Goal: Feedback & Contribution: Leave review/rating

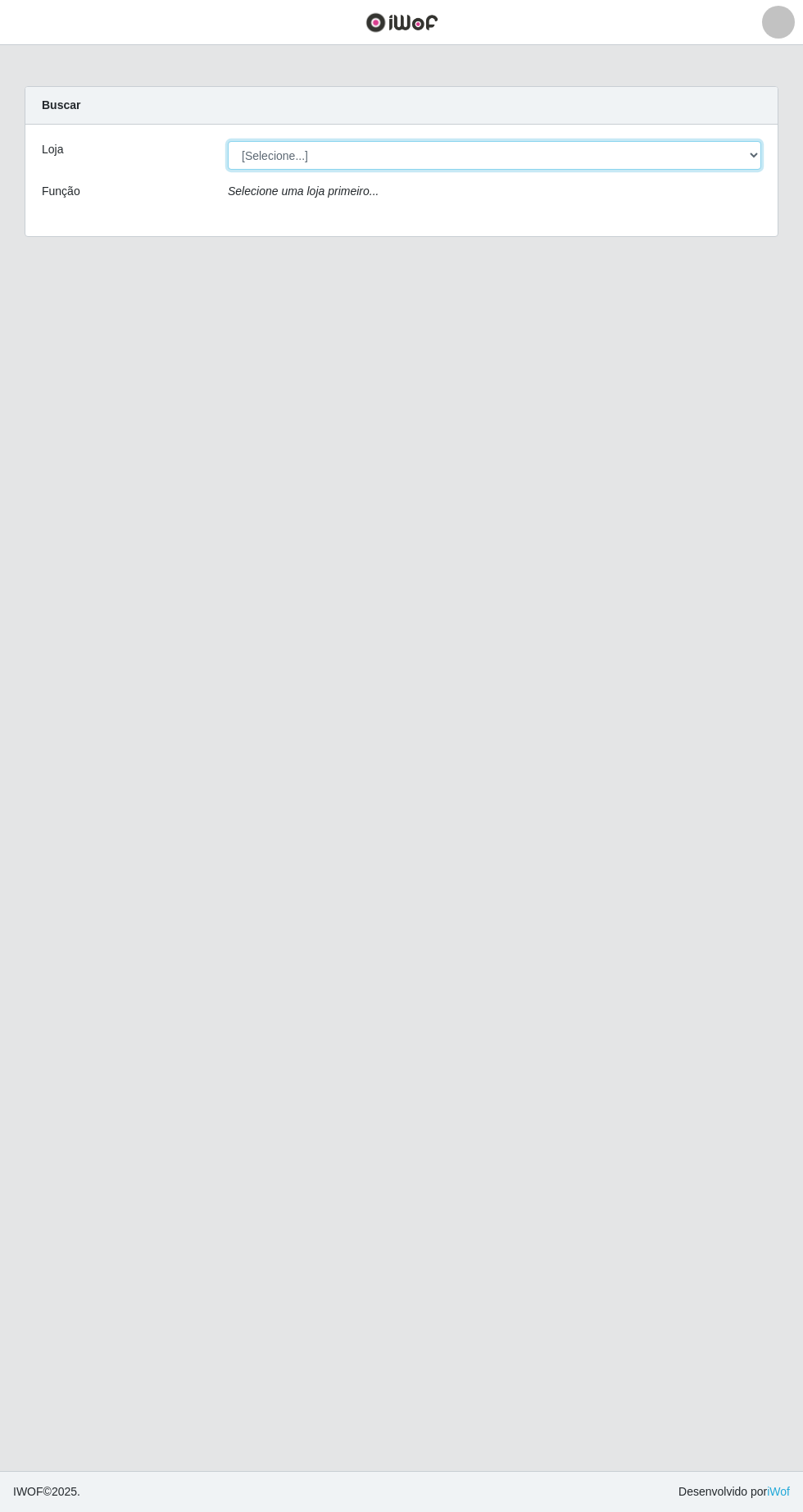
click at [285, 151] on select "[Selecione...] Extrabom - Loja 05 [GEOGRAPHIC_DATA]" at bounding box center [495, 156] width 534 height 29
select select "494"
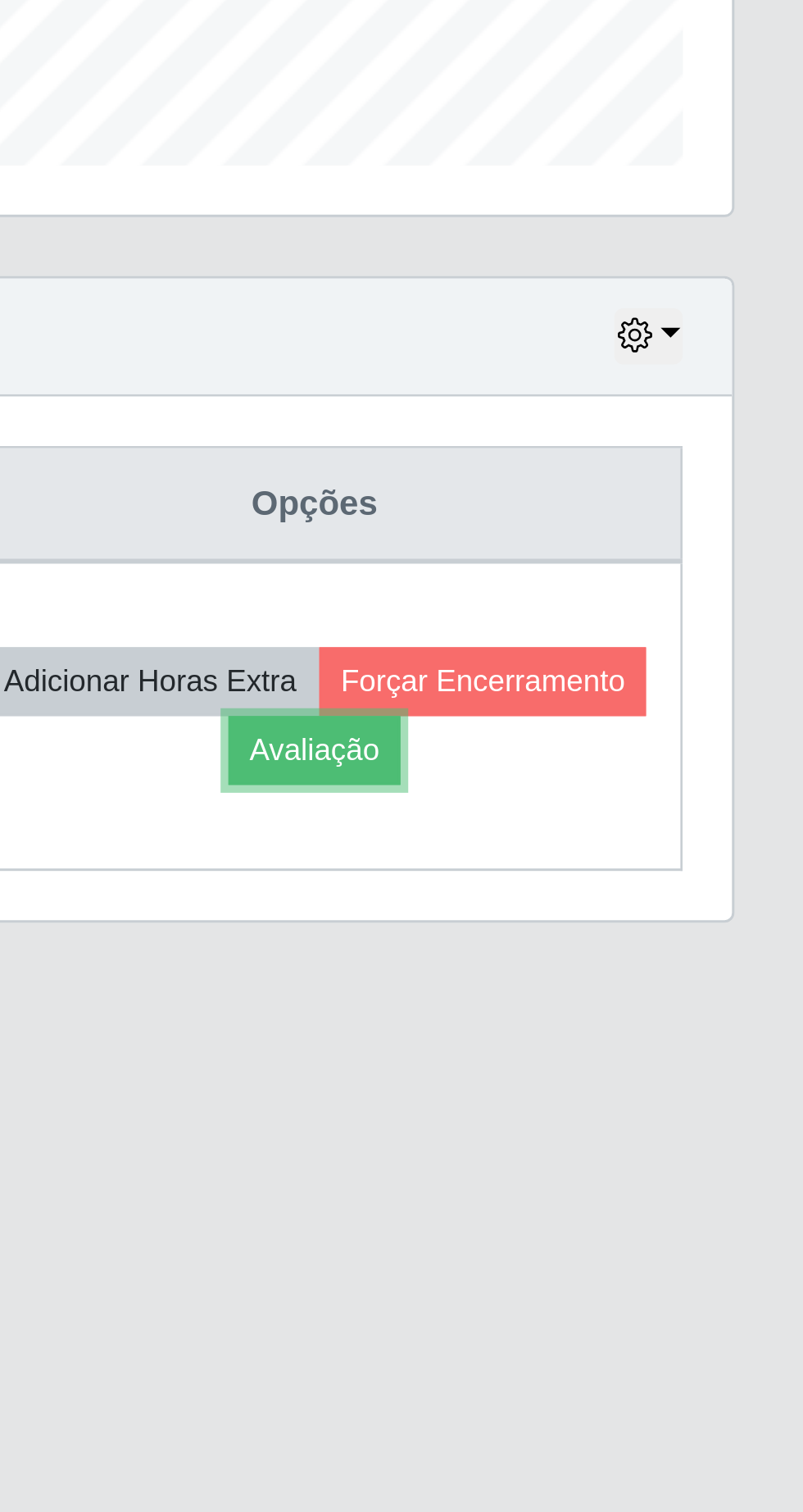
click at [668, 781] on button "Avaliação" at bounding box center [639, 781] width 58 height 23
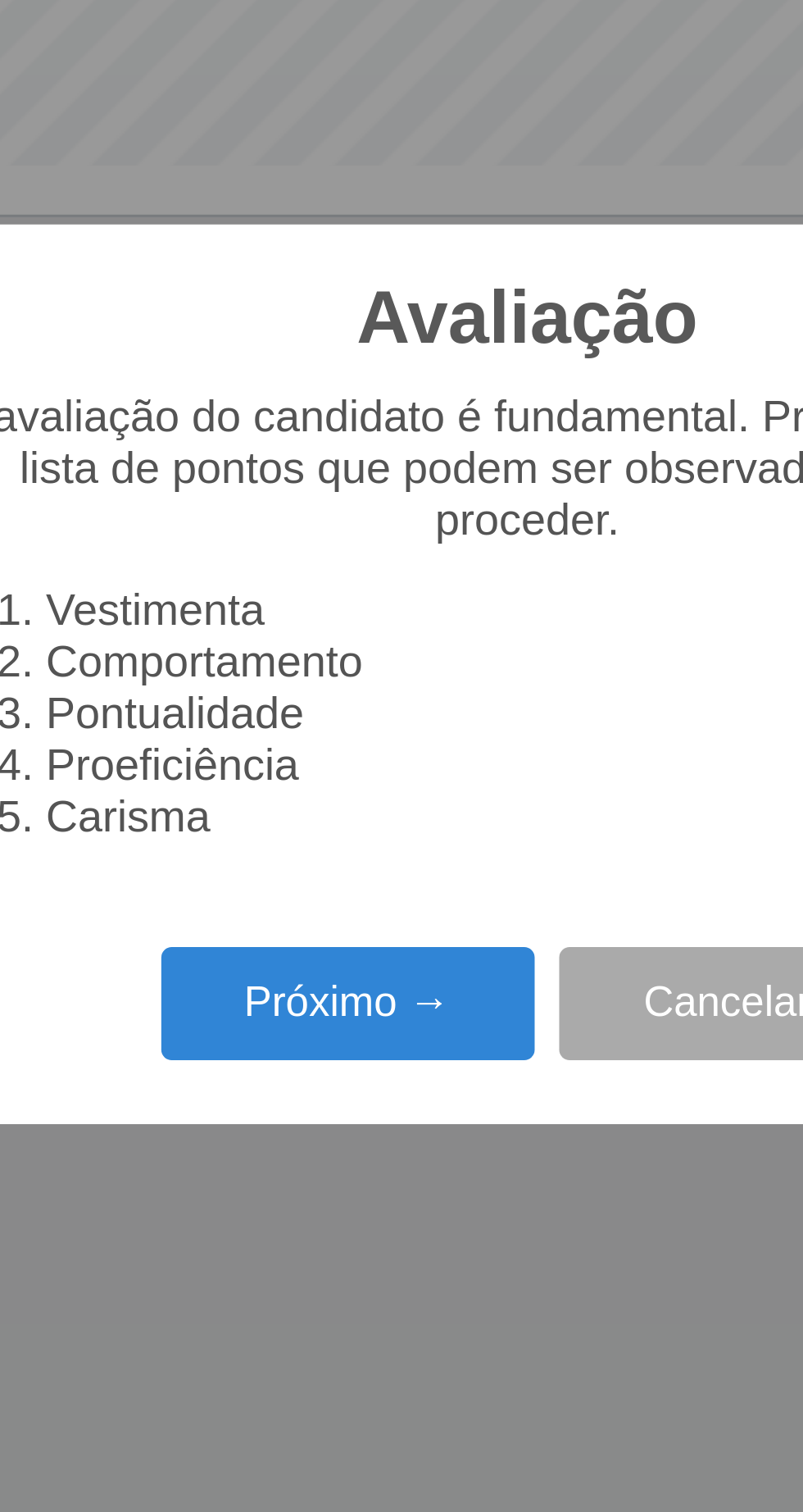
click at [342, 875] on button "Próximo →" at bounding box center [342, 866] width 125 height 38
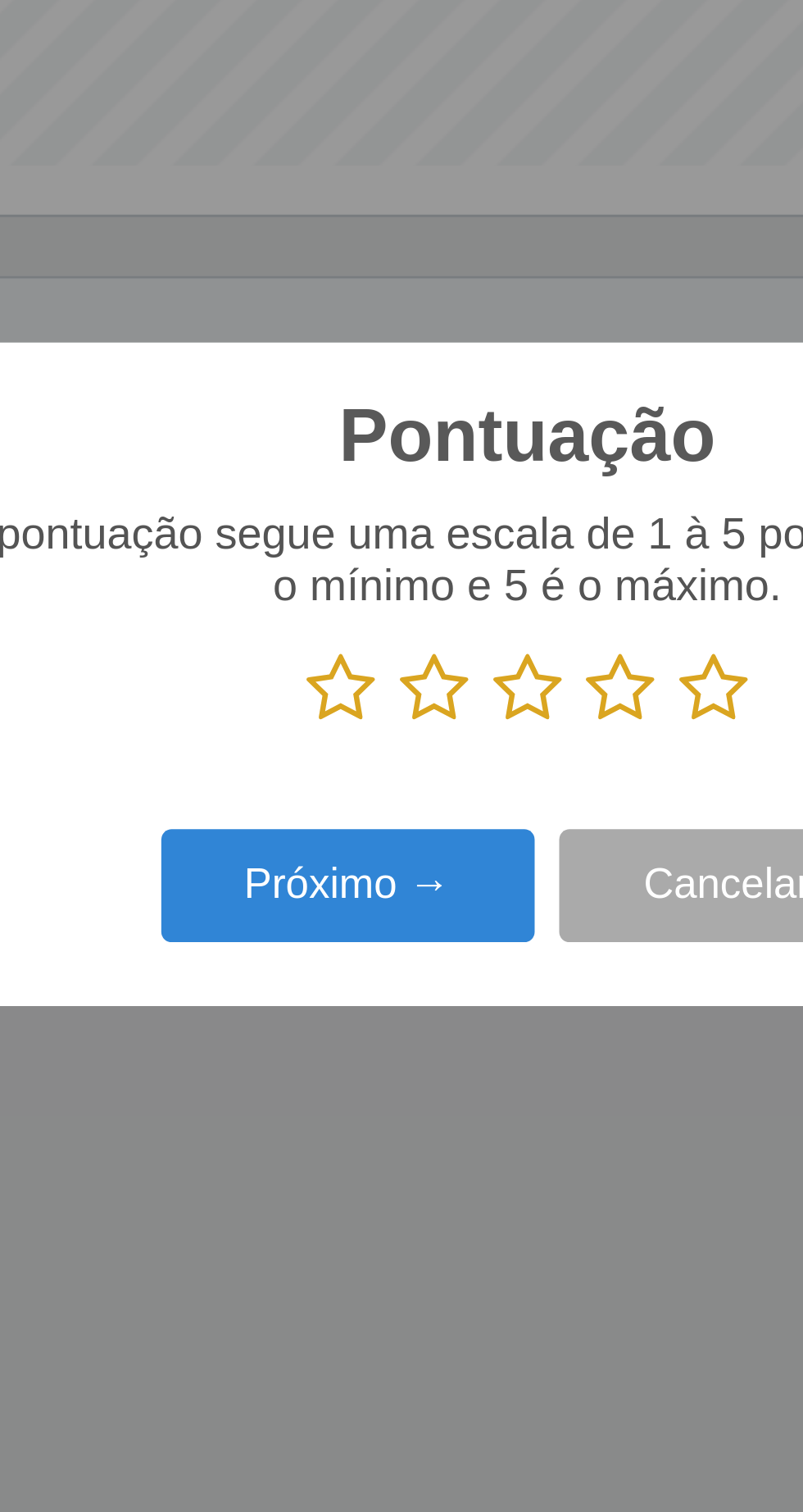
click at [474, 760] on icon at bounding box center [464, 761] width 23 height 25
click at [453, 773] on input "radio" at bounding box center [453, 773] width 0 height 0
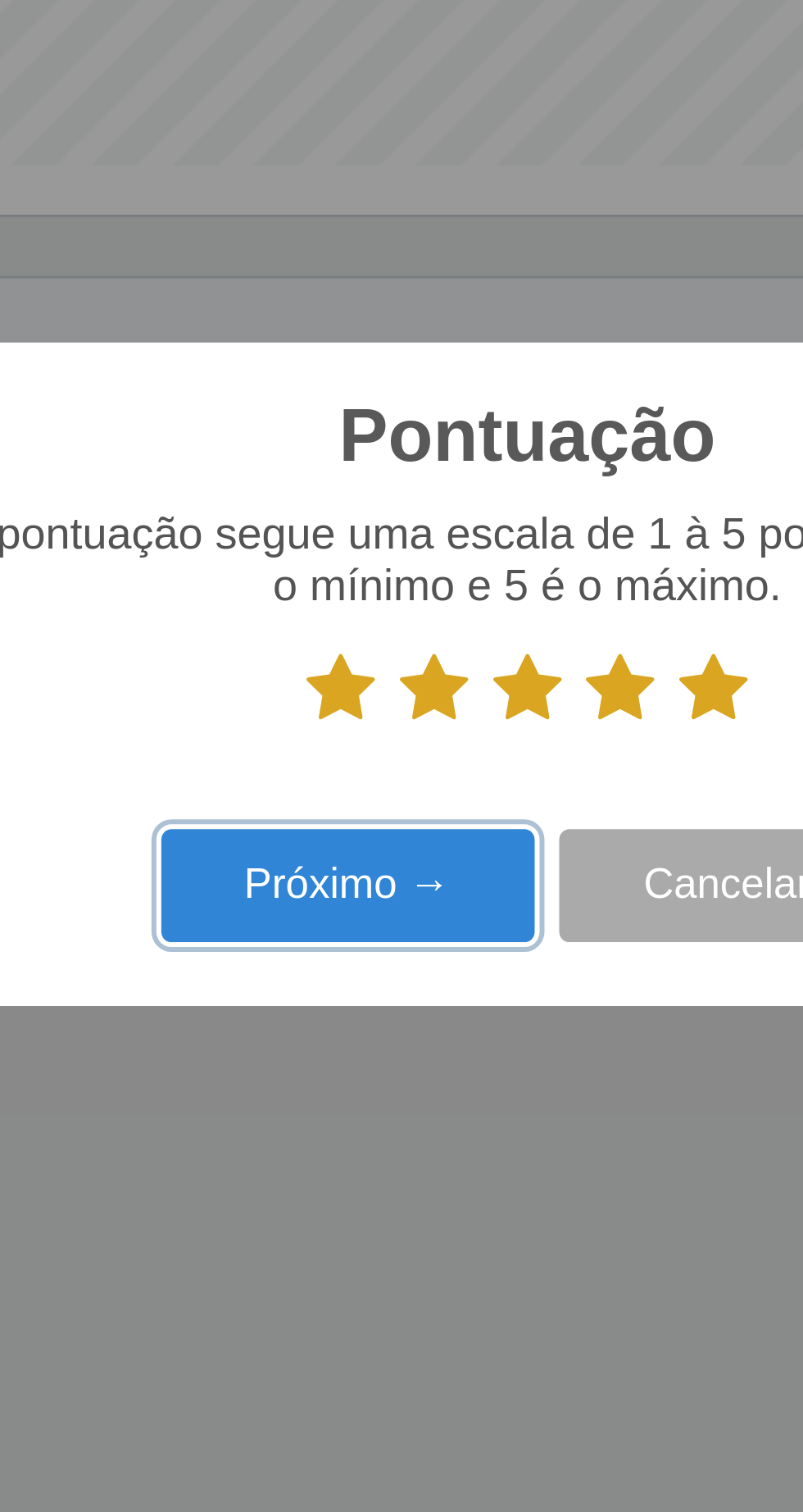
click at [361, 829] on button "Próximo →" at bounding box center [342, 826] width 125 height 38
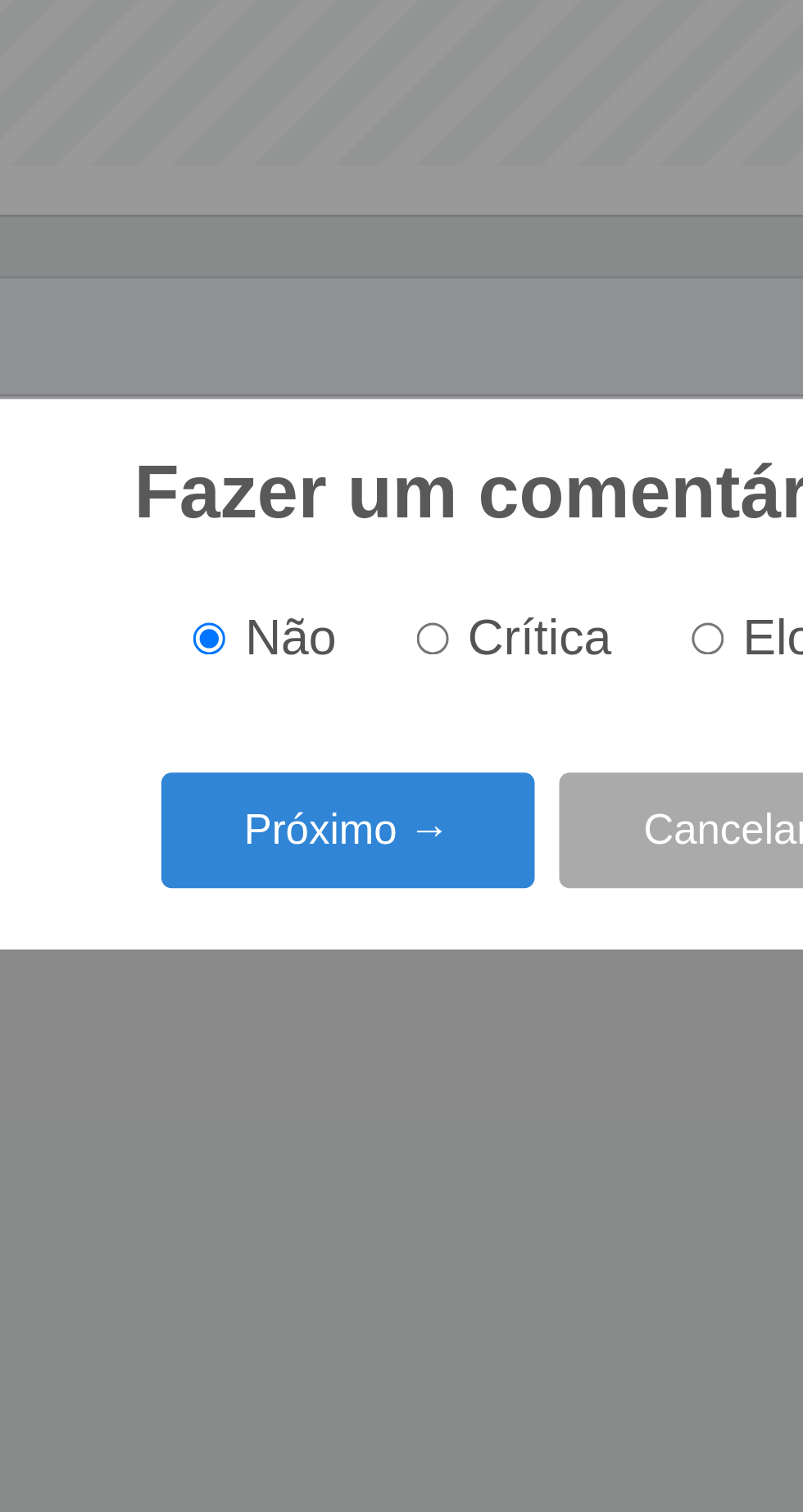
click at [467, 741] on input "Elogio" at bounding box center [461, 744] width 11 height 11
radio input "true"
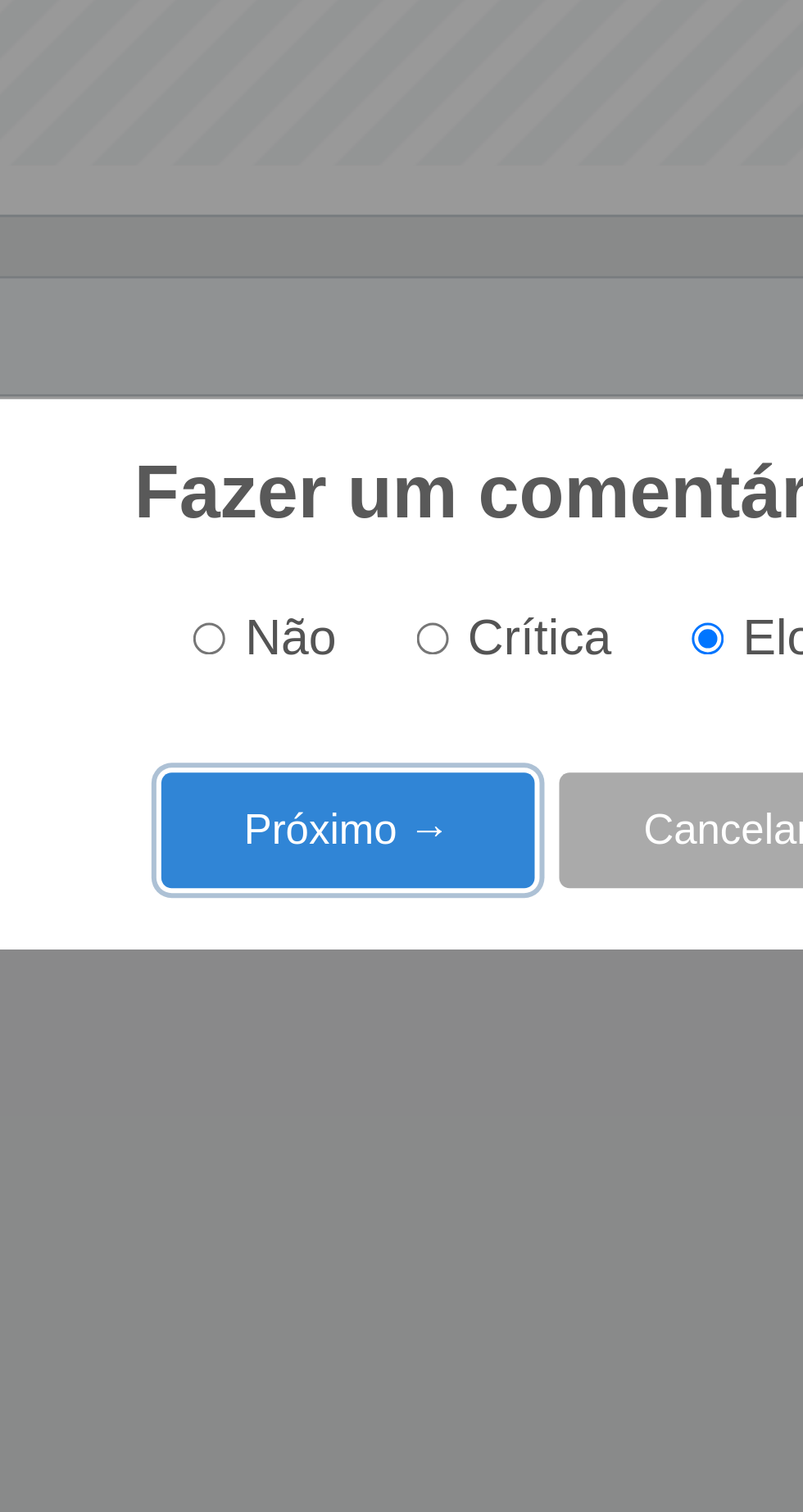
click at [314, 811] on button "Próximo →" at bounding box center [342, 807] width 125 height 38
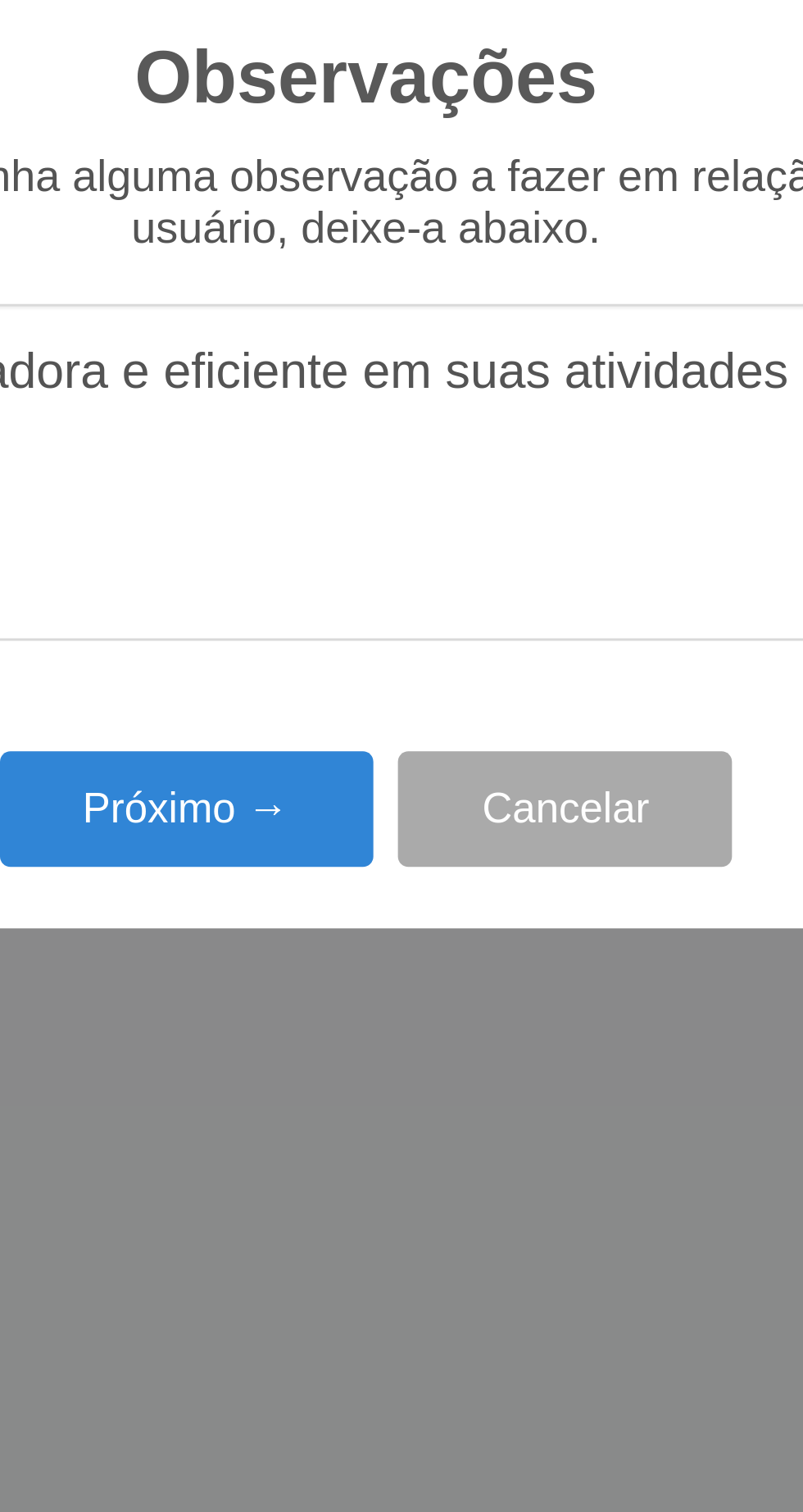
type textarea "A prestadora e eficiente em suas atividades"
click at [342, 875] on button "Próximo →" at bounding box center [342, 873] width 125 height 38
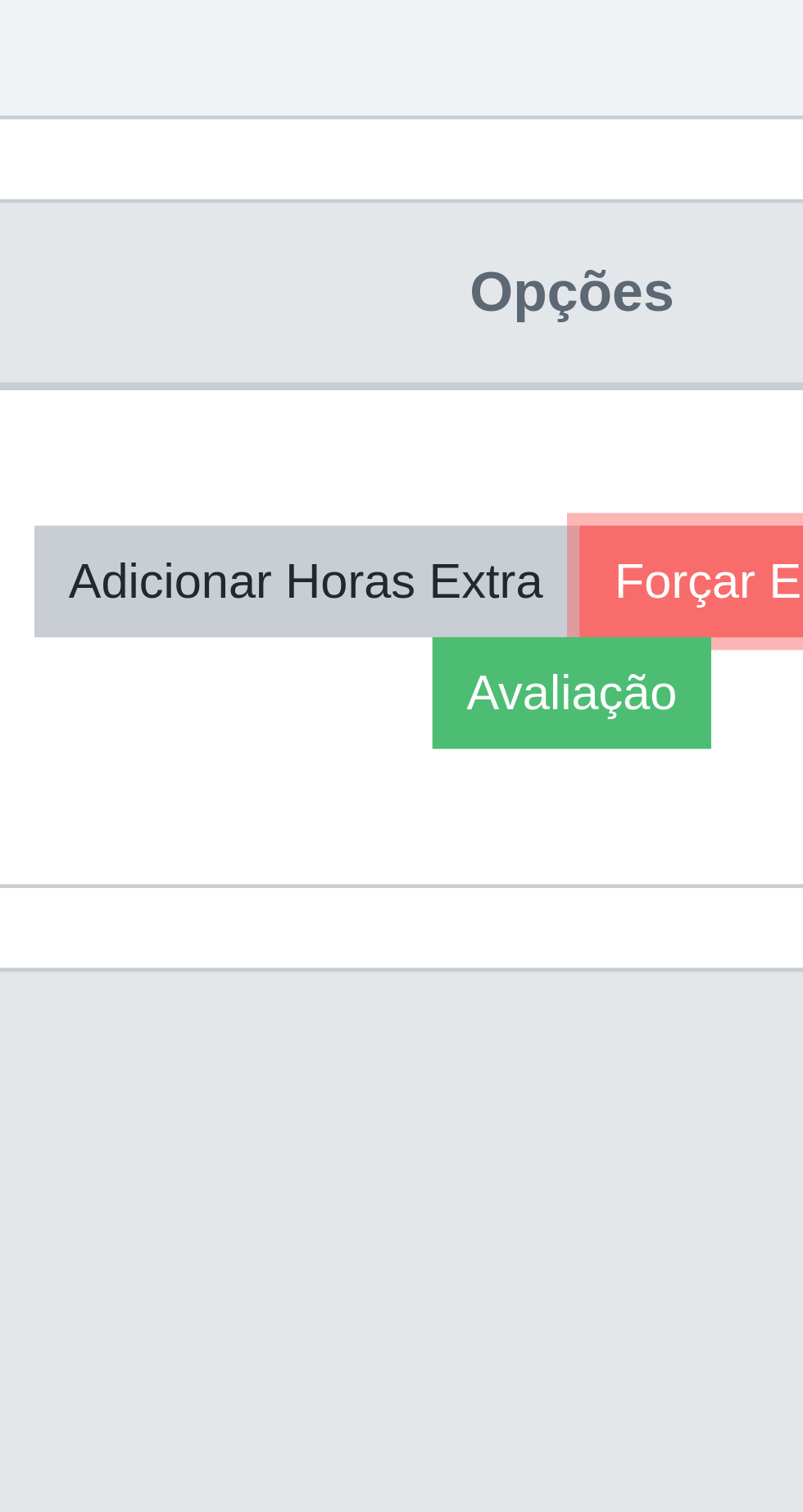
click at [640, 770] on button "Forçar Encerramento" at bounding box center [694, 758] width 110 height 23
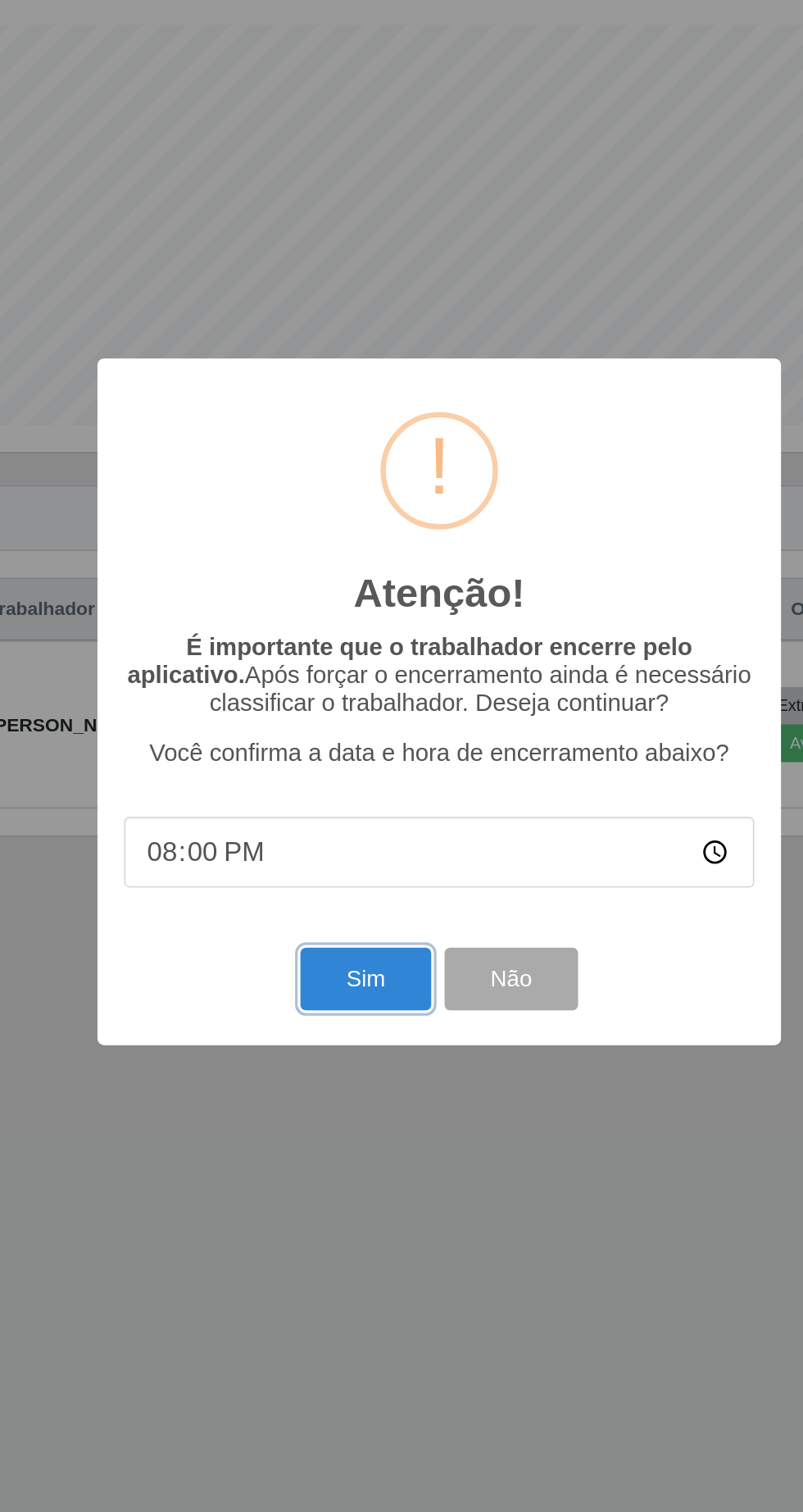
click at [347, 937] on button "Sim" at bounding box center [356, 926] width 80 height 38
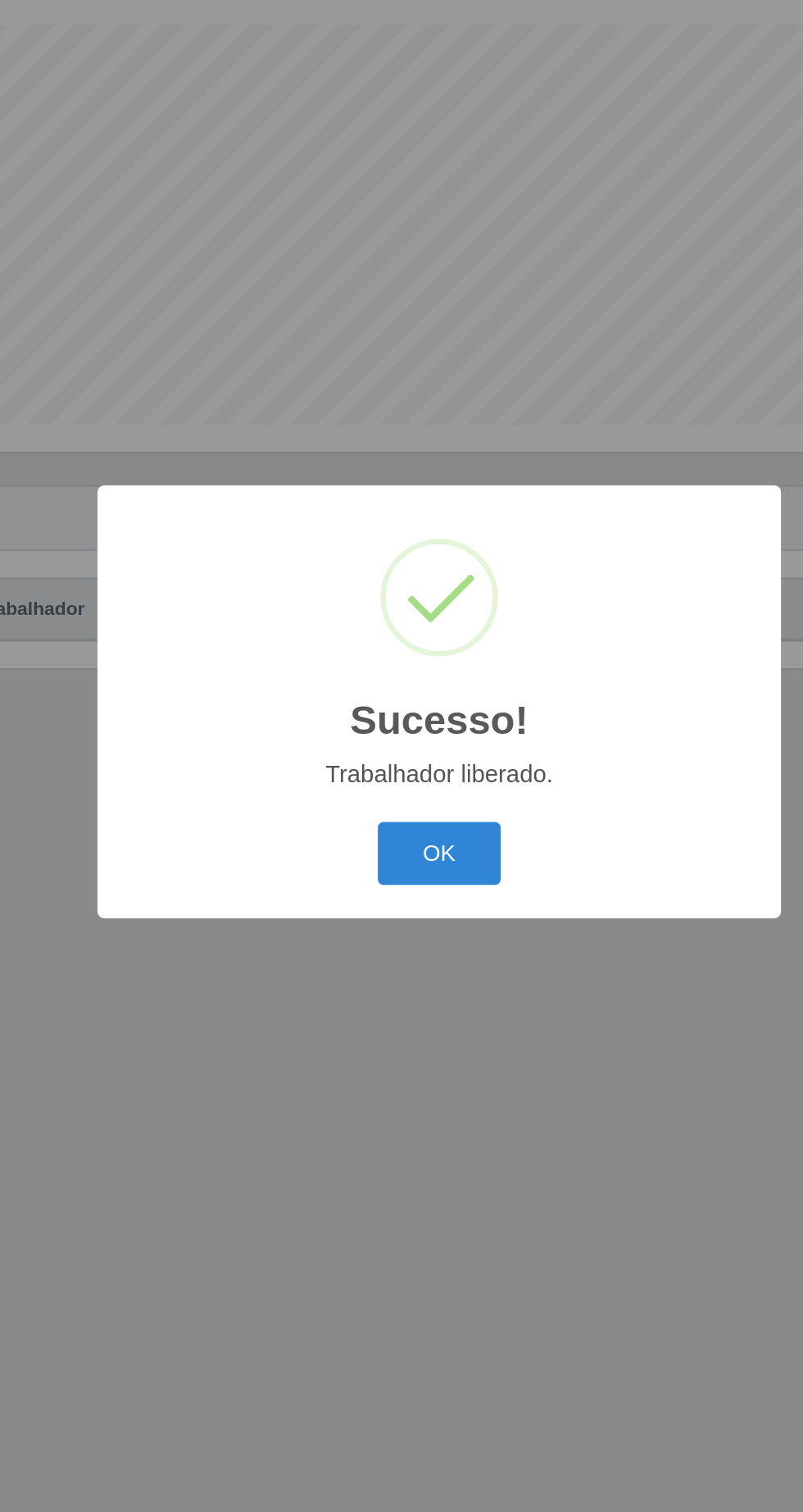
click at [400, 864] on button "OK" at bounding box center [402, 848] width 76 height 38
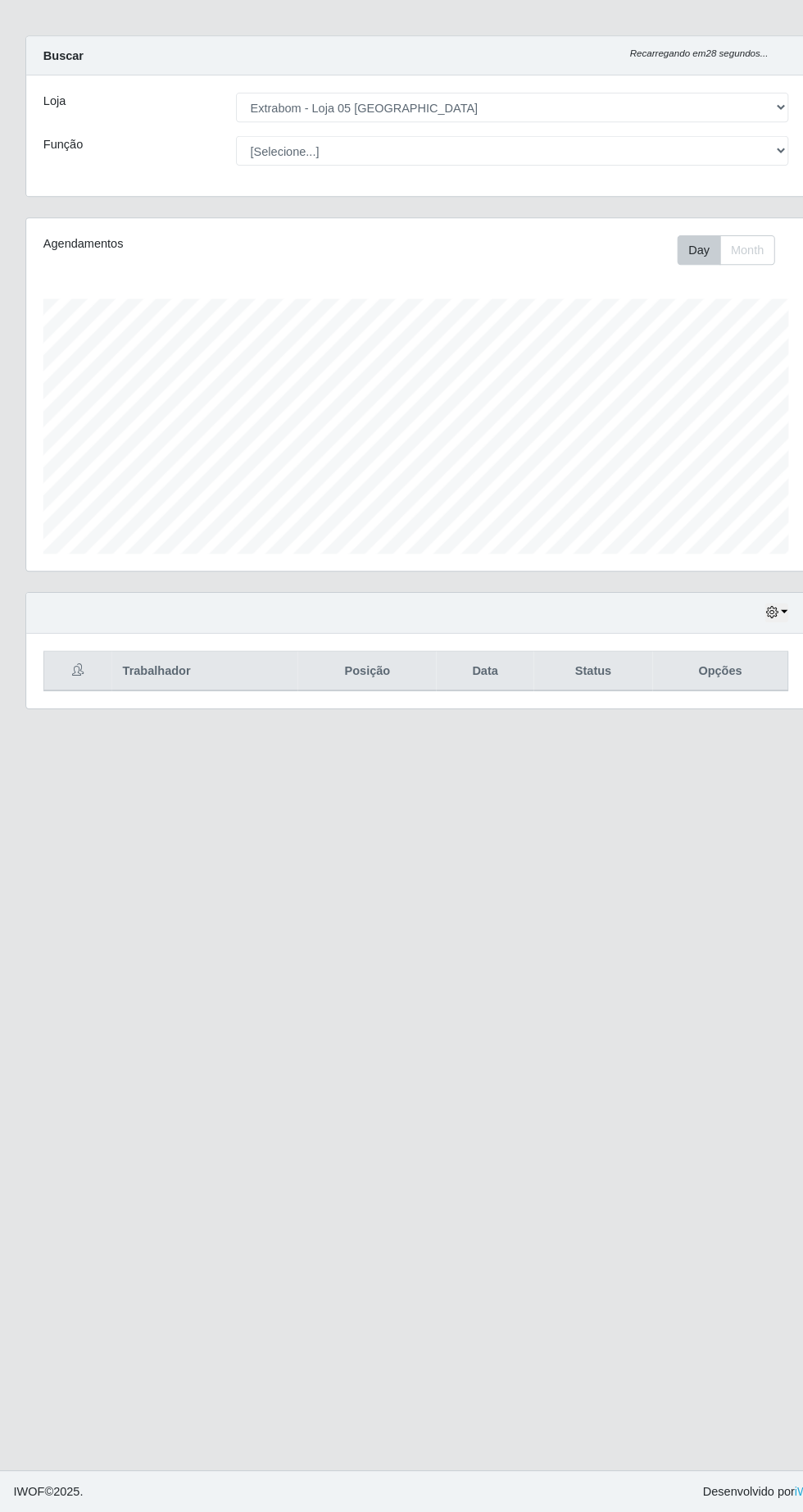
scroll to position [7, 0]
